Goal: Information Seeking & Learning: Learn about a topic

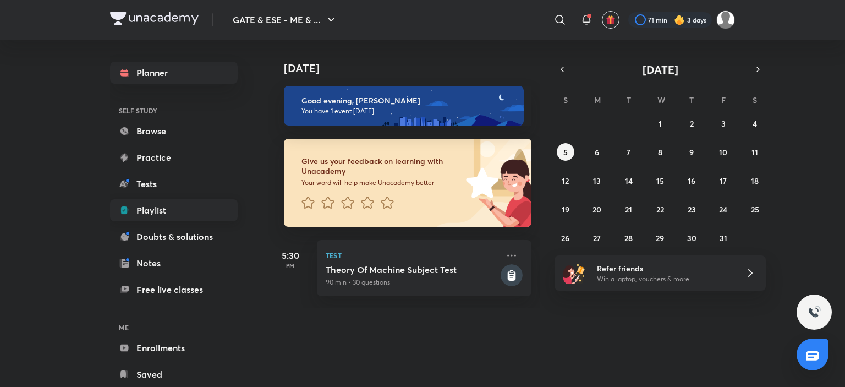
click at [165, 204] on link "Playlist" at bounding box center [174, 210] width 128 height 22
